Goal: Information Seeking & Learning: Learn about a topic

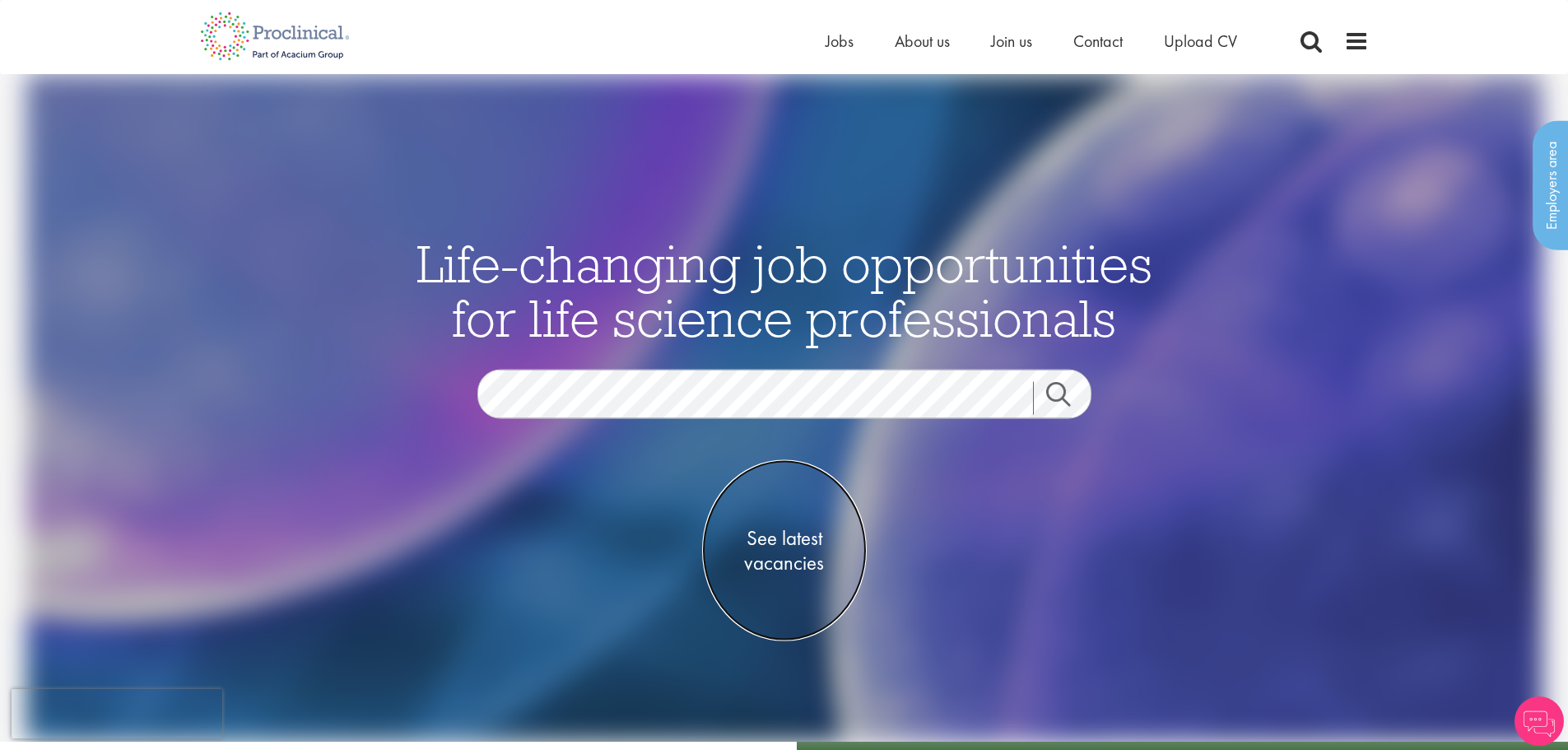
click at [801, 548] on span "See latest vacancies" at bounding box center [784, 551] width 165 height 49
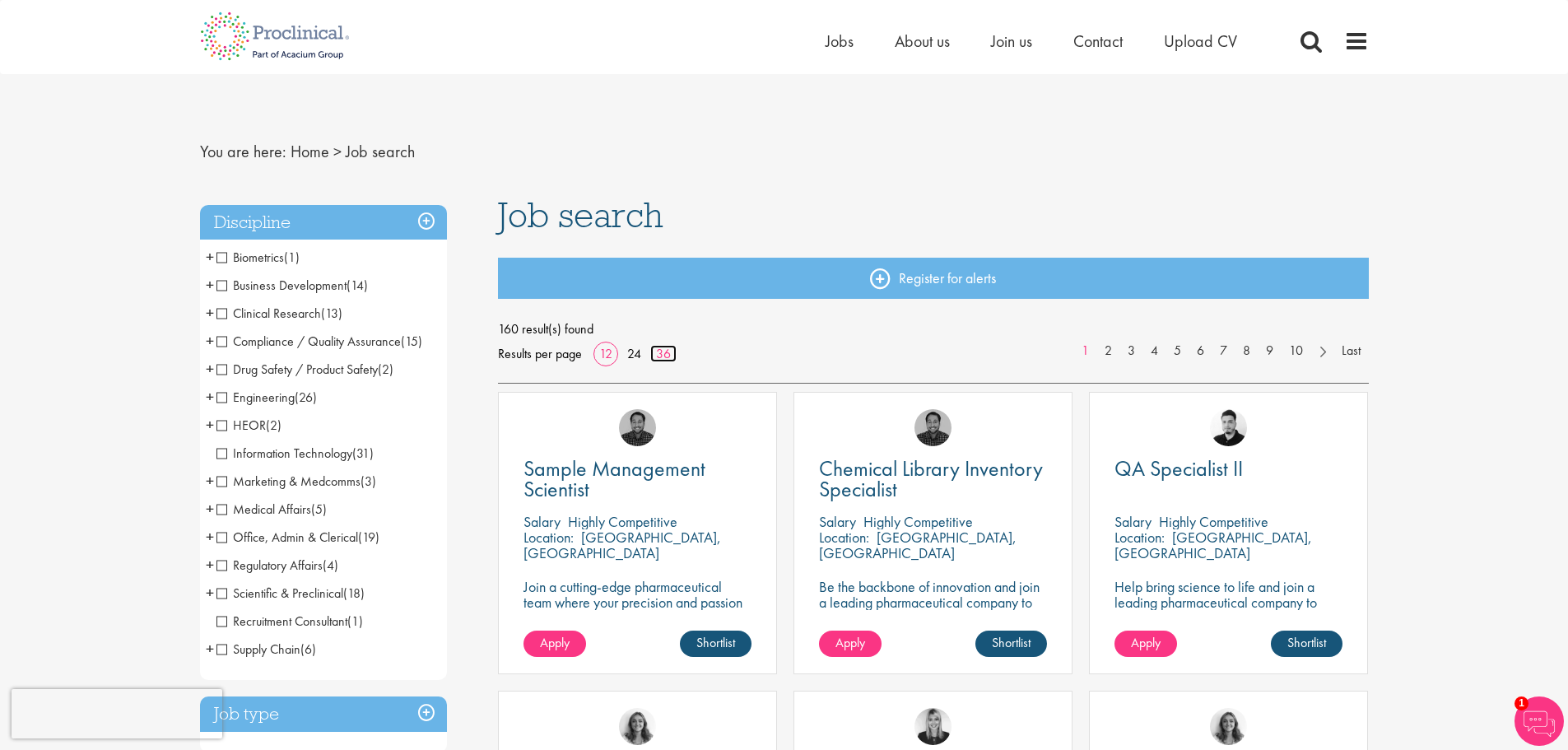
click at [672, 350] on link "36" at bounding box center [663, 354] width 26 height 17
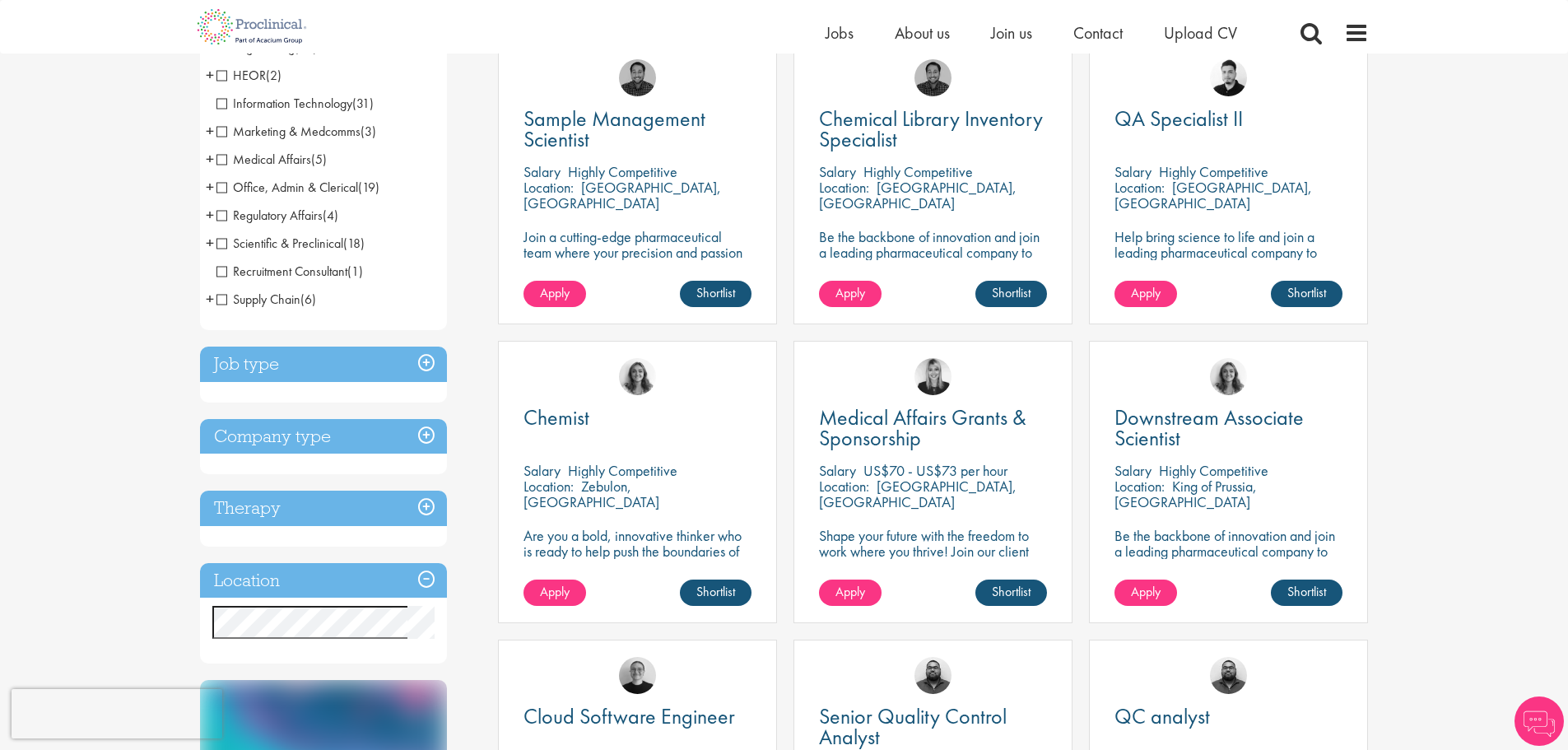
scroll to position [494, 0]
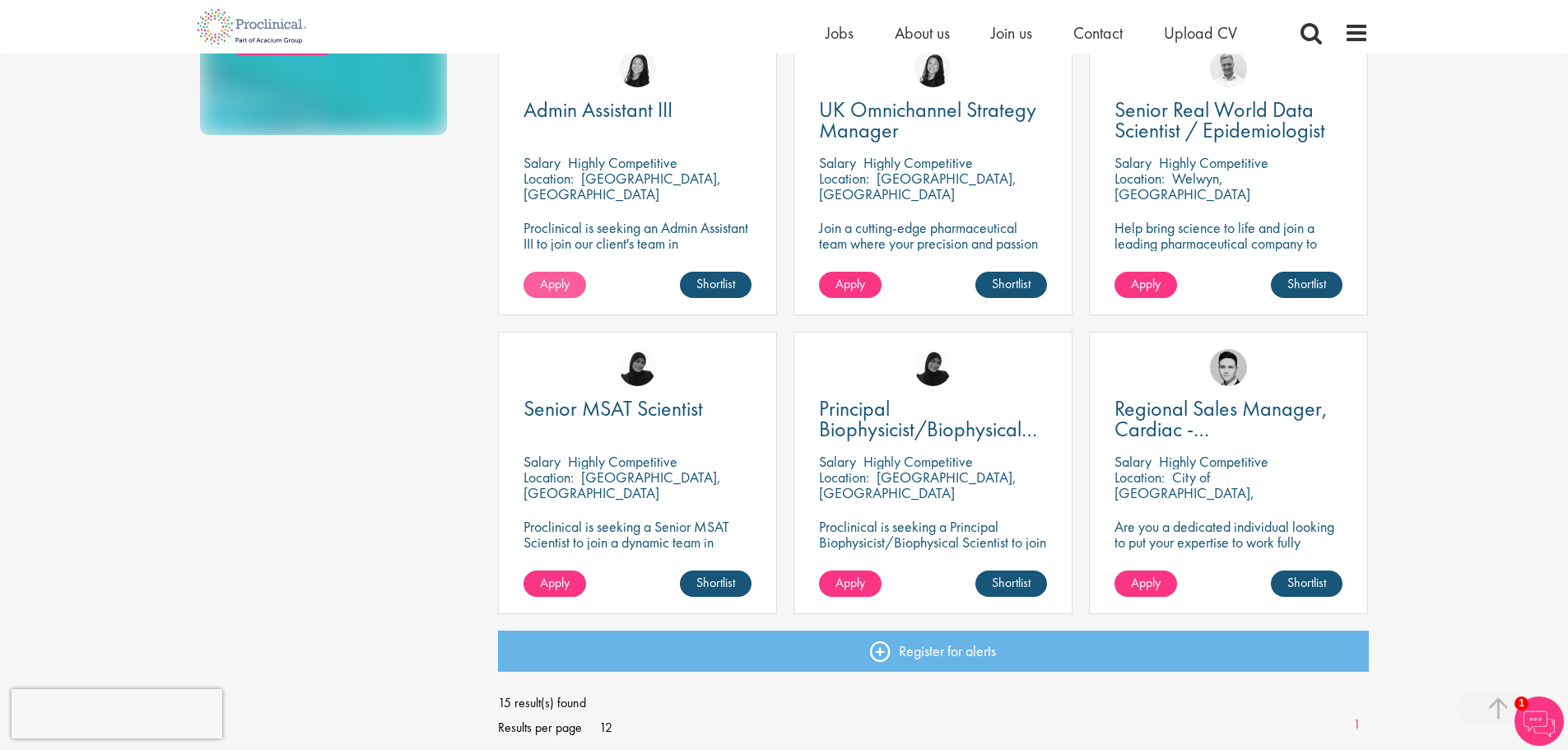
scroll to position [1317, 0]
